Goal: Task Accomplishment & Management: Complete application form

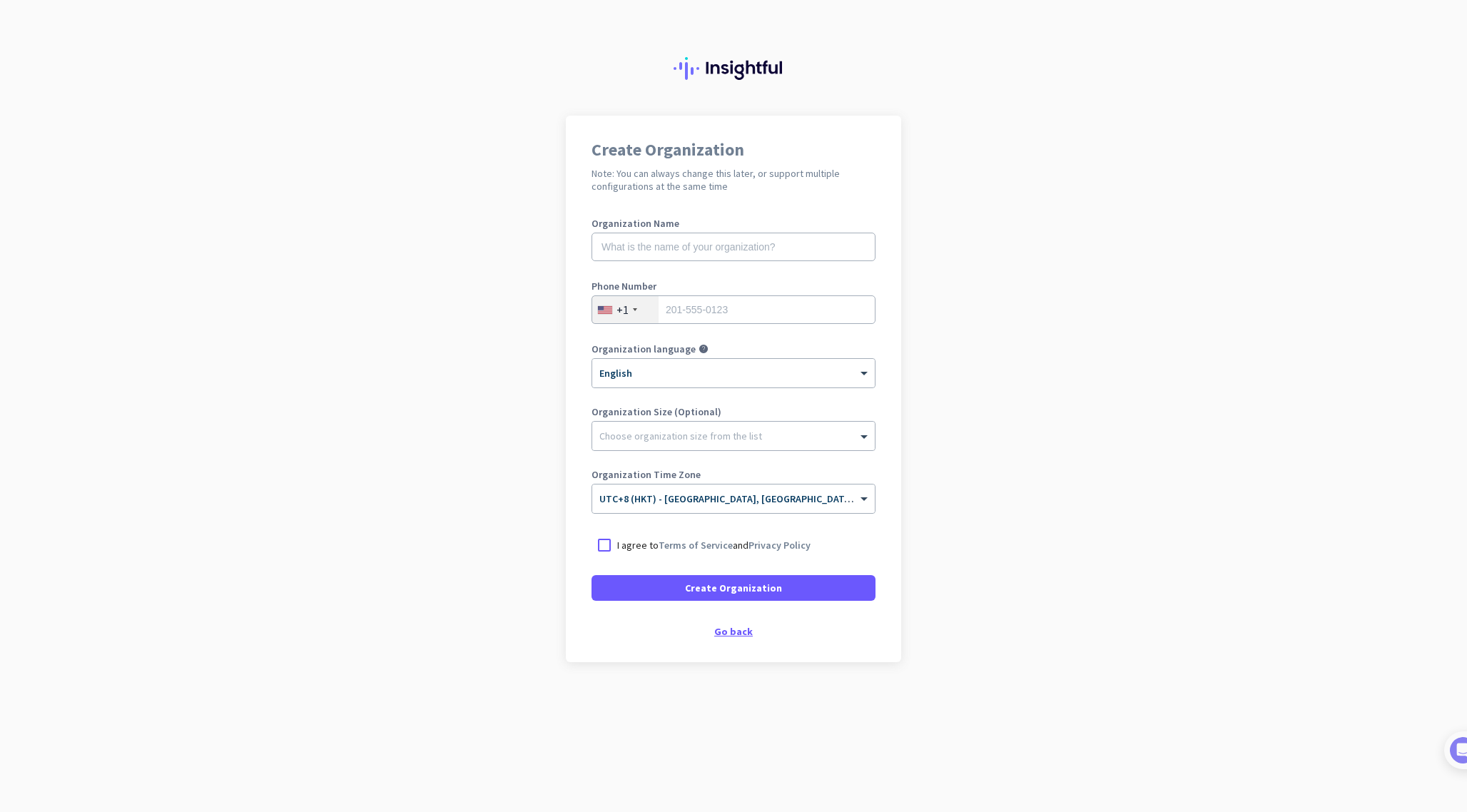
click at [739, 628] on div "Go back" at bounding box center [734, 631] width 284 height 10
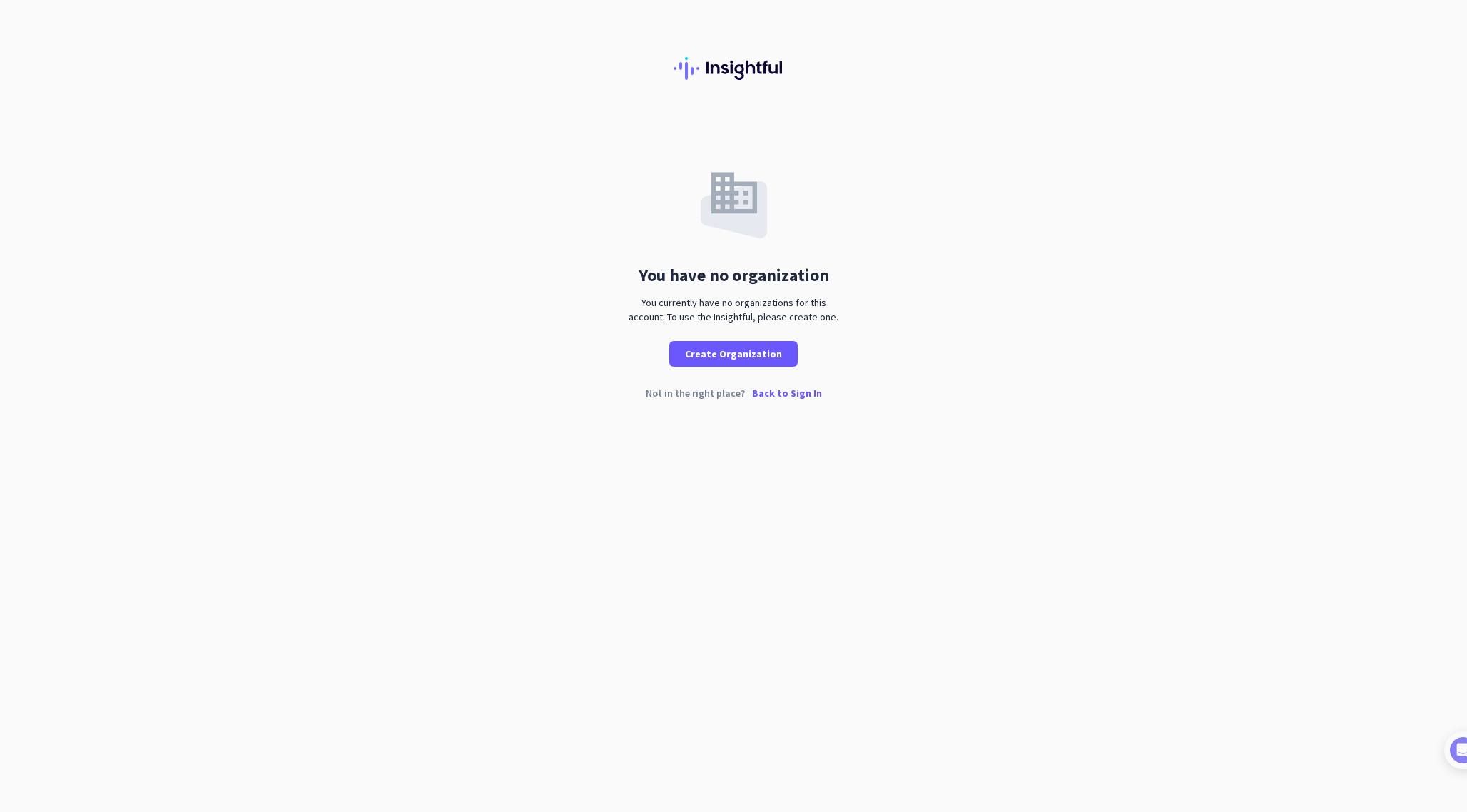
click at [770, 395] on p "Back to Sign In" at bounding box center [786, 393] width 70 height 10
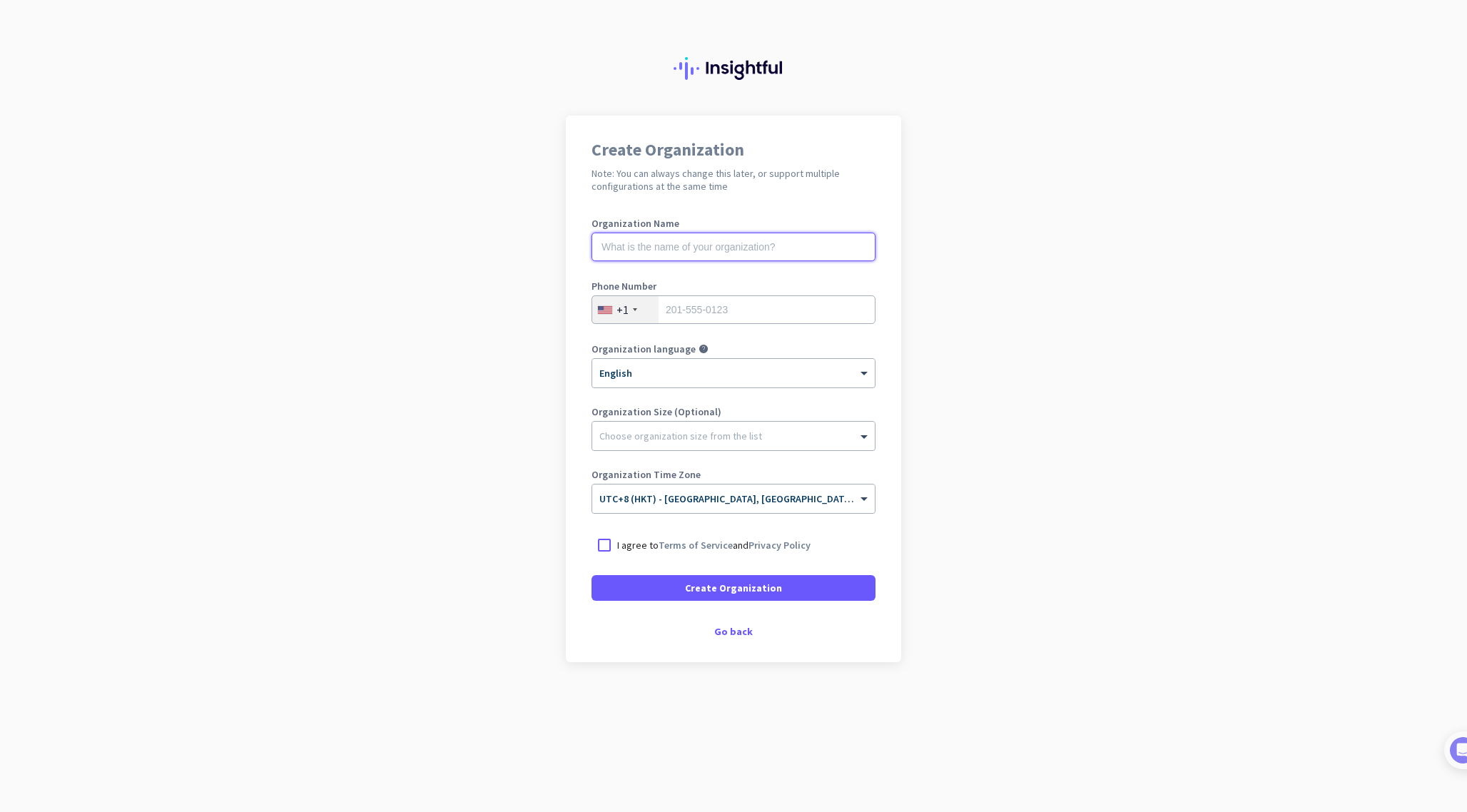
click at [685, 244] on input "text" at bounding box center [734, 247] width 284 height 29
type input "https://www.insightful.io/tos"
click at [491, 443] on app-onboarding-organization "Create Organization Note: You can always change this later, or support multiple…" at bounding box center [734, 425] width 1467 height 618
click at [747, 642] on div "Create Organization Note: You can always change this later, or support multiple…" at bounding box center [734, 389] width 335 height 547
click at [747, 641] on div "Create Organization Note: You can always change this later, or support multiple…" at bounding box center [734, 389] width 335 height 547
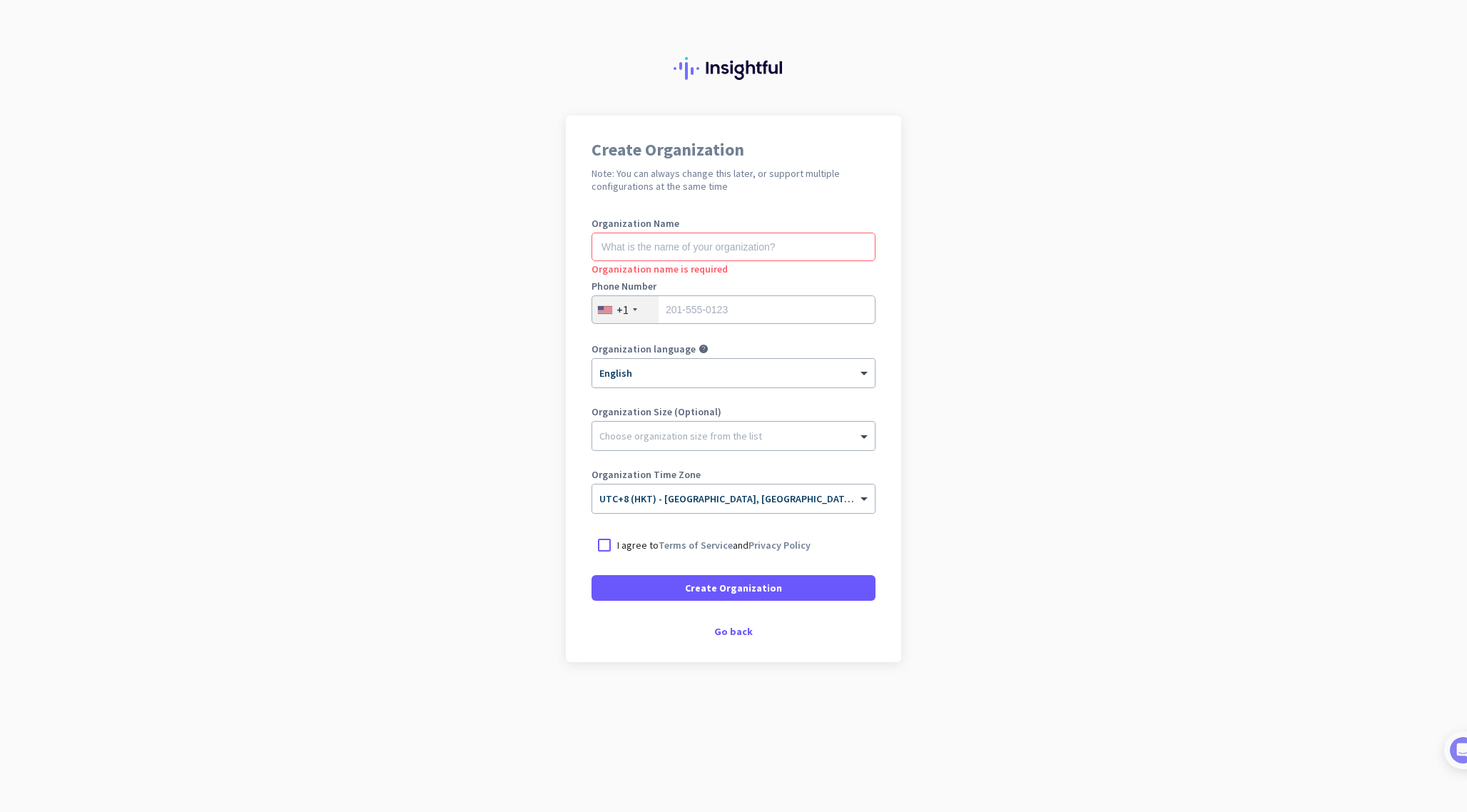
click at [739, 637] on div "Create Organization Note: You can always change this later, or support multiple…" at bounding box center [734, 389] width 335 height 547
click at [739, 636] on div "Go back" at bounding box center [734, 631] width 284 height 10
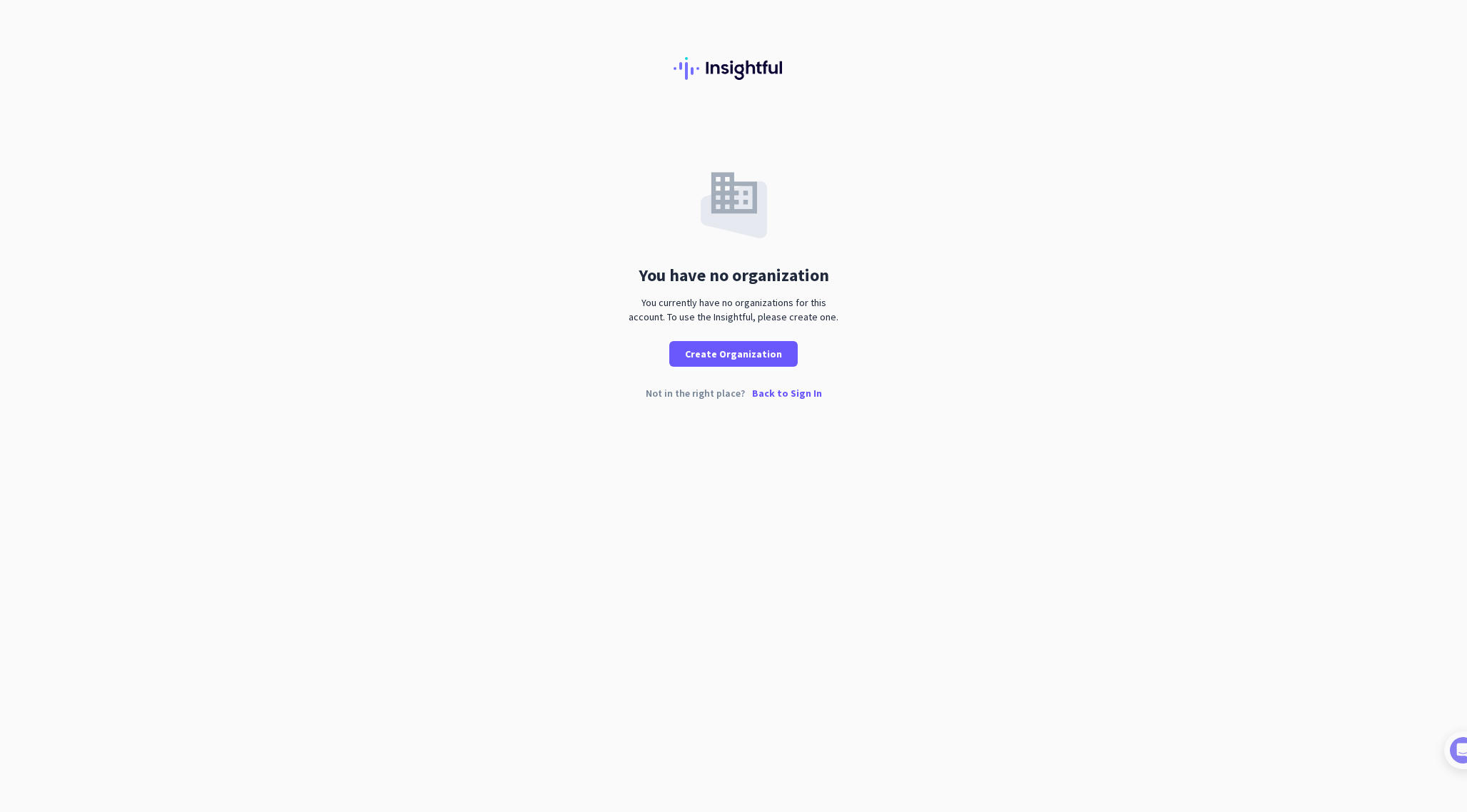
click at [772, 400] on div "Not in the right place? Back to Sign In" at bounding box center [734, 404] width 1467 height 33
click at [776, 396] on p "Back to Sign In" at bounding box center [786, 393] width 70 height 10
